Goal: Information Seeking & Learning: Learn about a topic

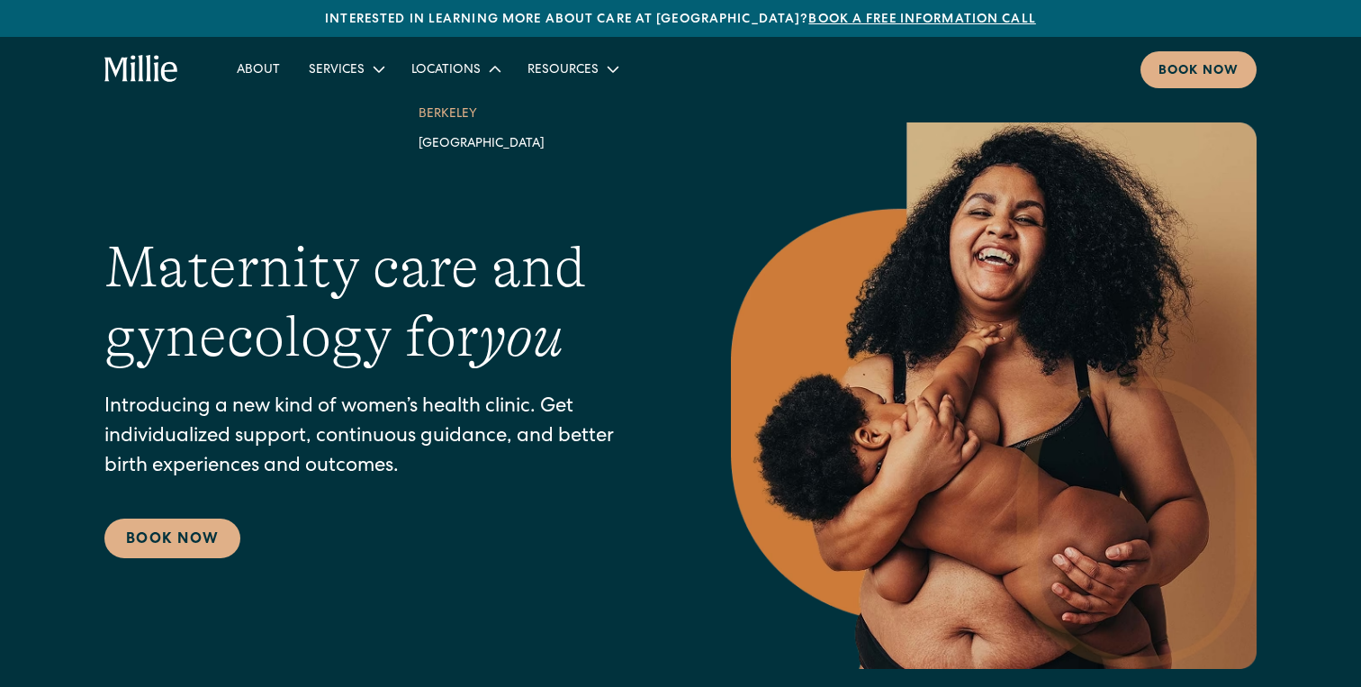
click at [439, 114] on link "Berkeley" at bounding box center [481, 113] width 155 height 30
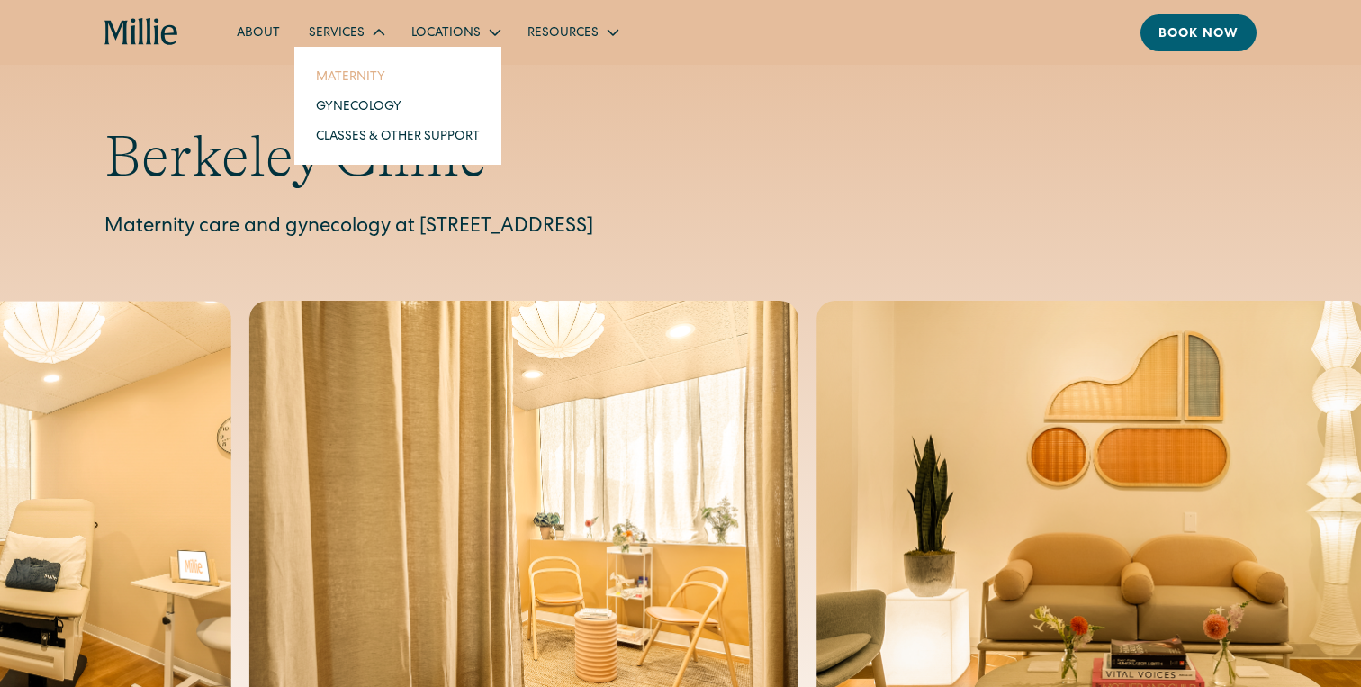
click at [353, 71] on link "Maternity" at bounding box center [398, 76] width 193 height 30
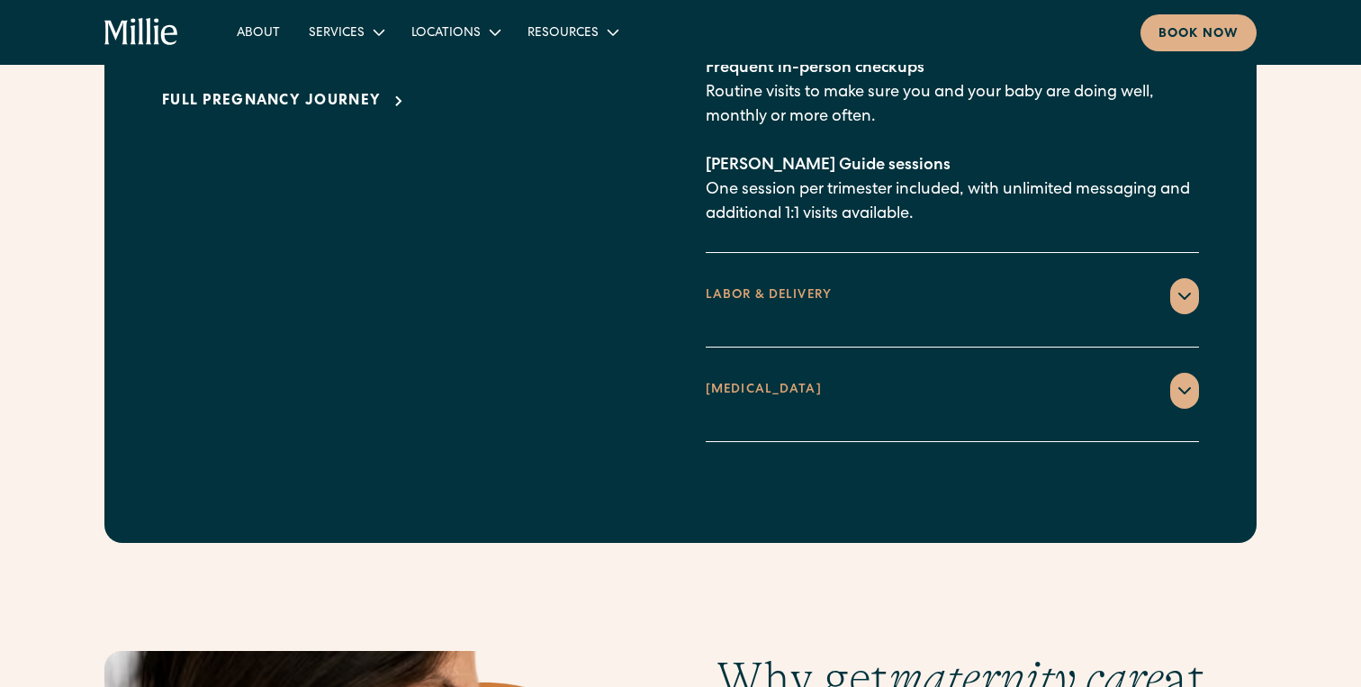
scroll to position [2884, 0]
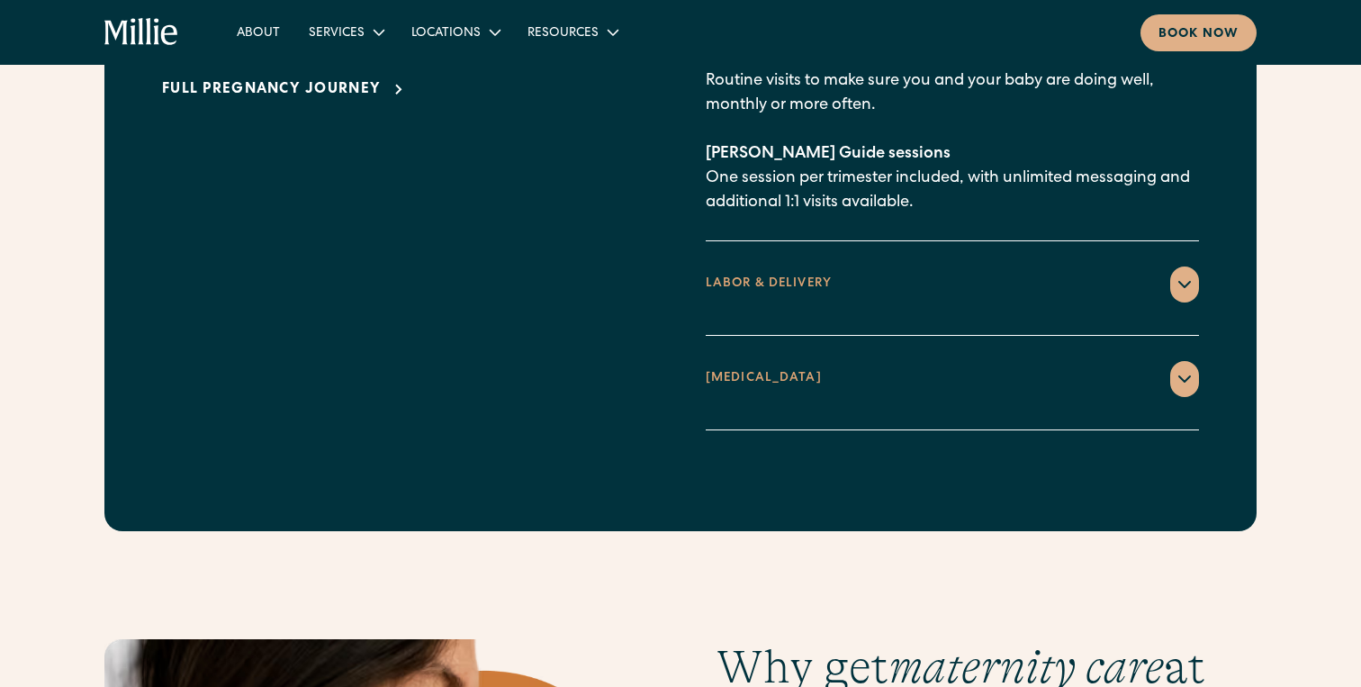
click at [759, 369] on div "POSTPARTUM" at bounding box center [764, 378] width 116 height 19
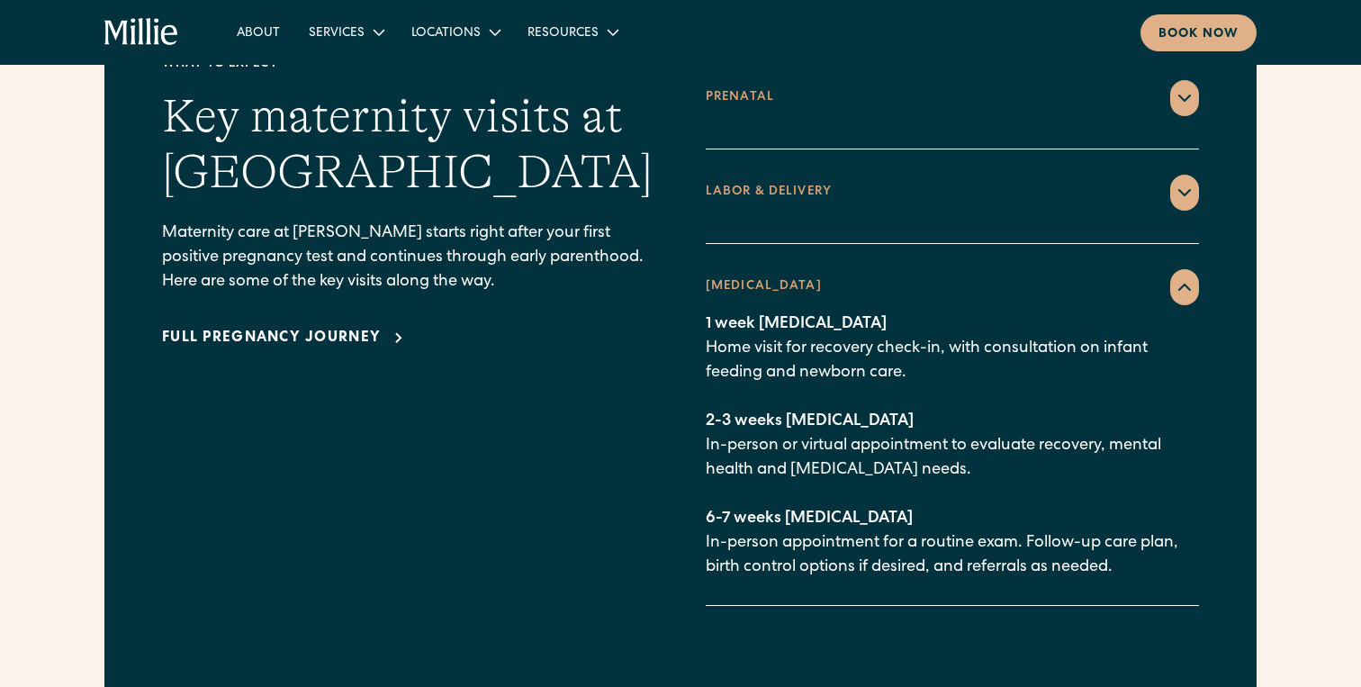
scroll to position [2633, 0]
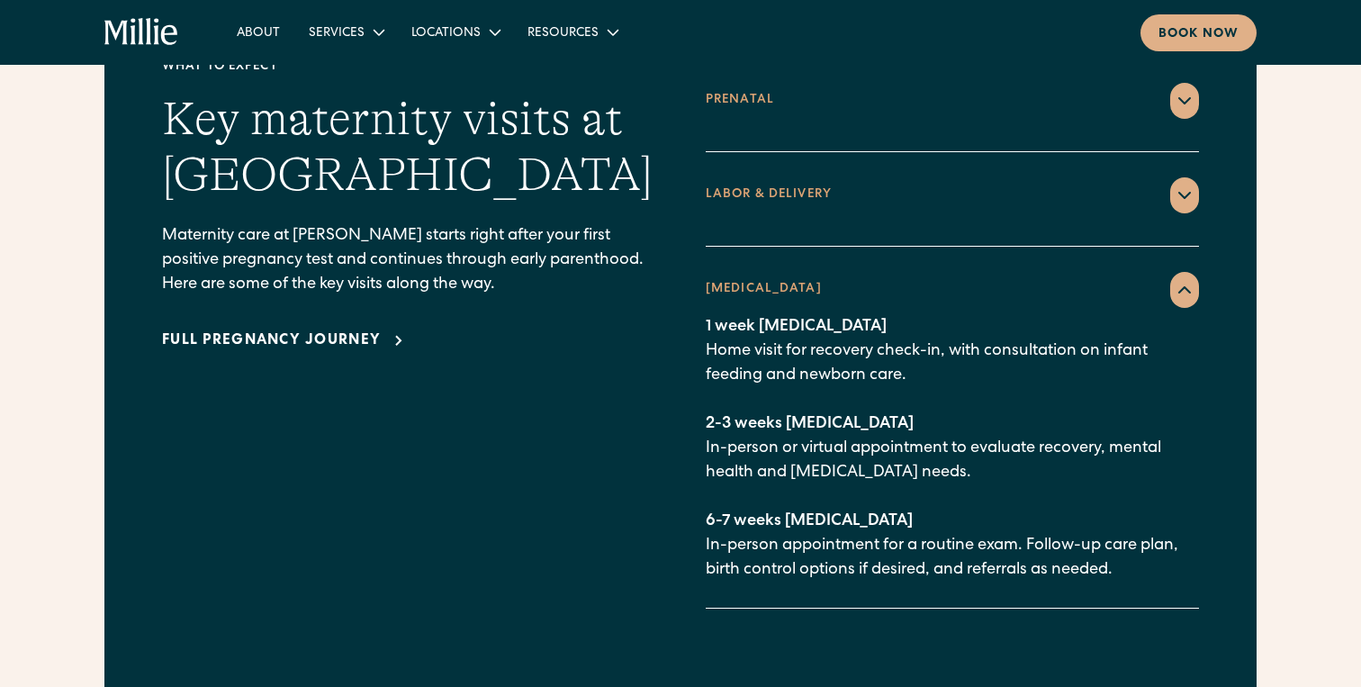
click at [807, 181] on div "LABOR & DELIVERY" at bounding box center [952, 195] width 493 height 36
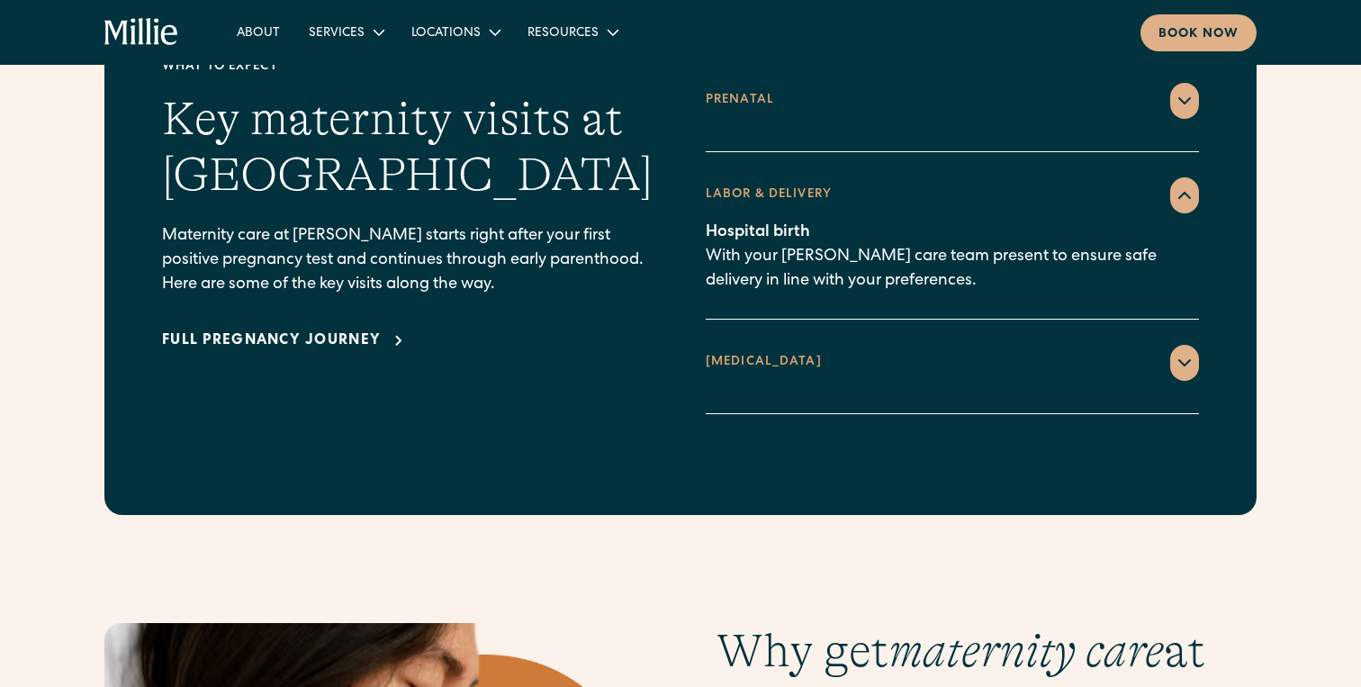
click at [827, 345] on div "POSTPARTUM" at bounding box center [952, 363] width 493 height 36
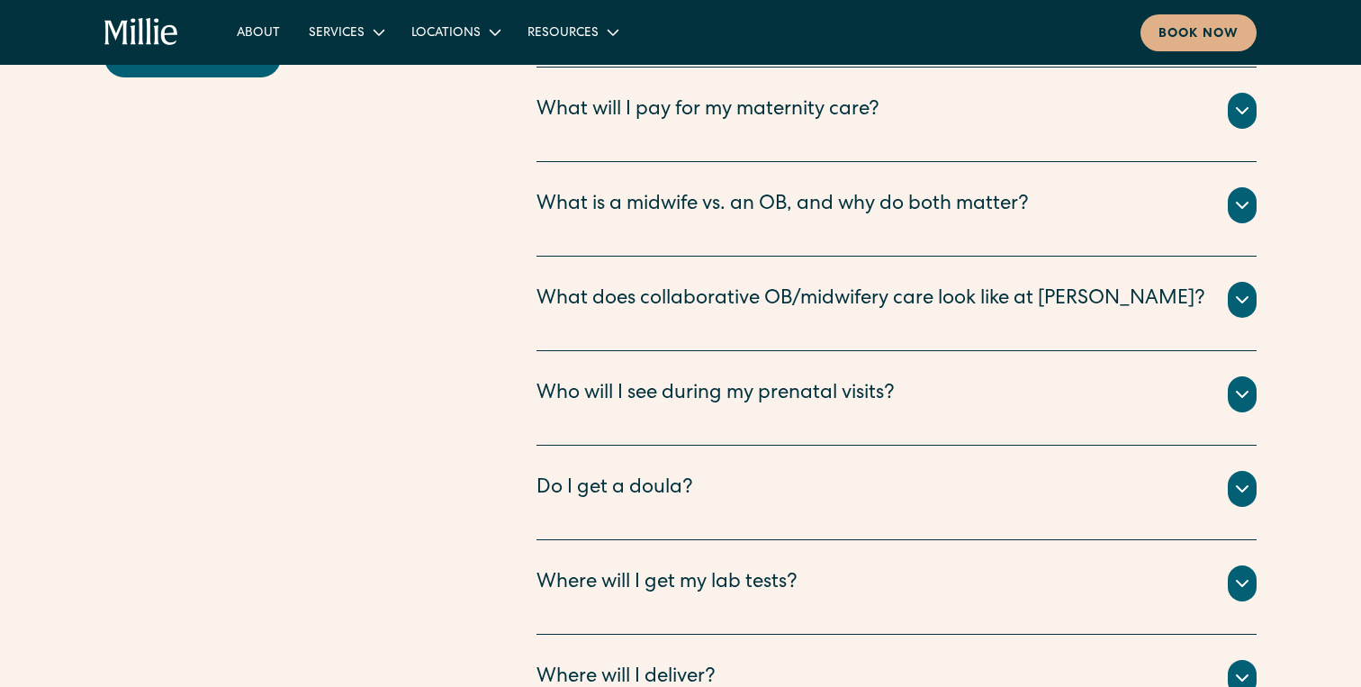
scroll to position [6228, 0]
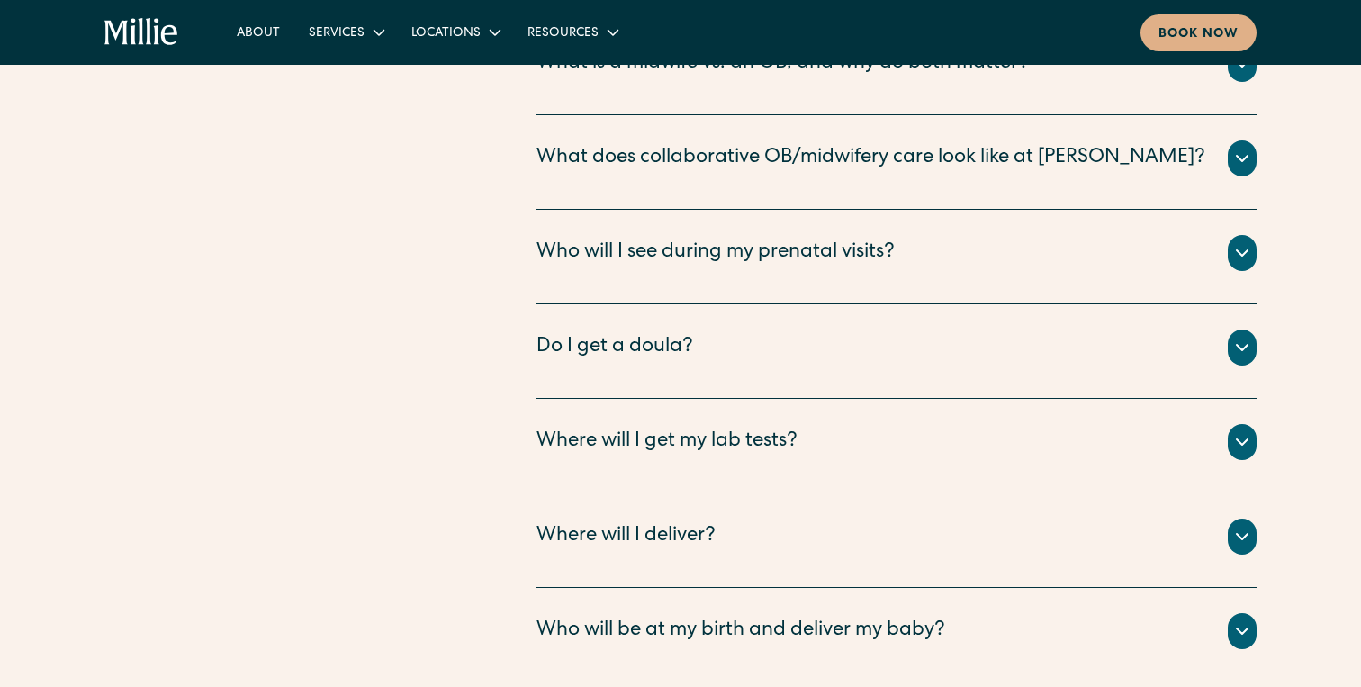
click at [638, 333] on div "Do I get a doula?" at bounding box center [615, 348] width 157 height 30
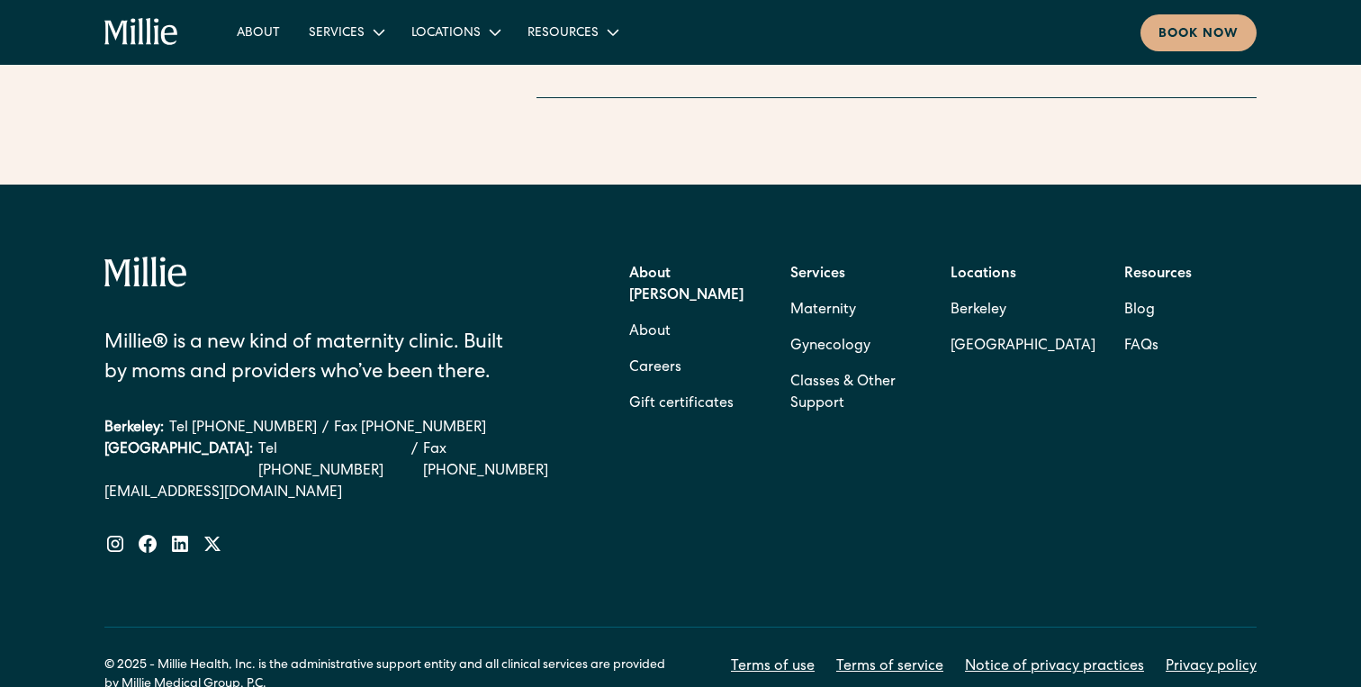
scroll to position [7141, 0]
